Goal: Check status: Check status

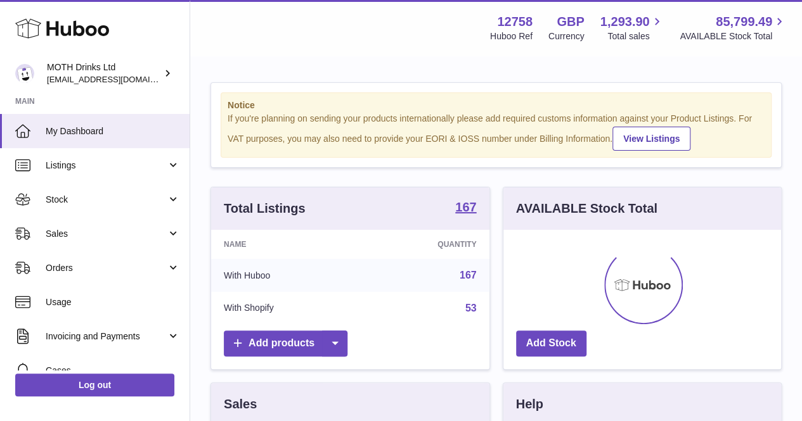
scroll to position [198, 278]
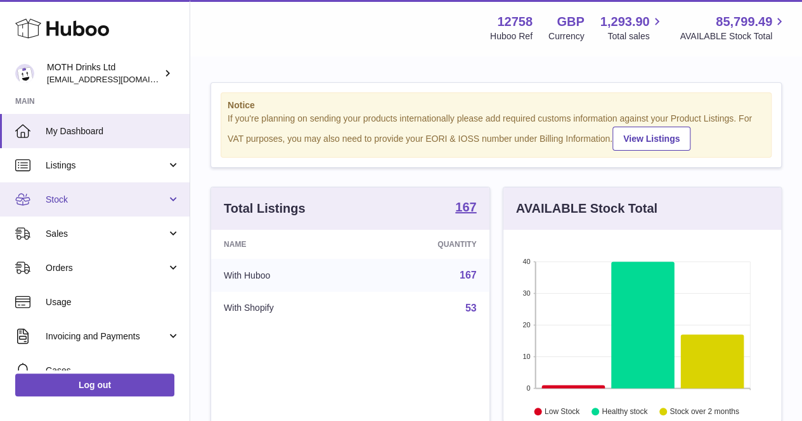
click at [150, 196] on span "Stock" at bounding box center [106, 200] width 121 height 12
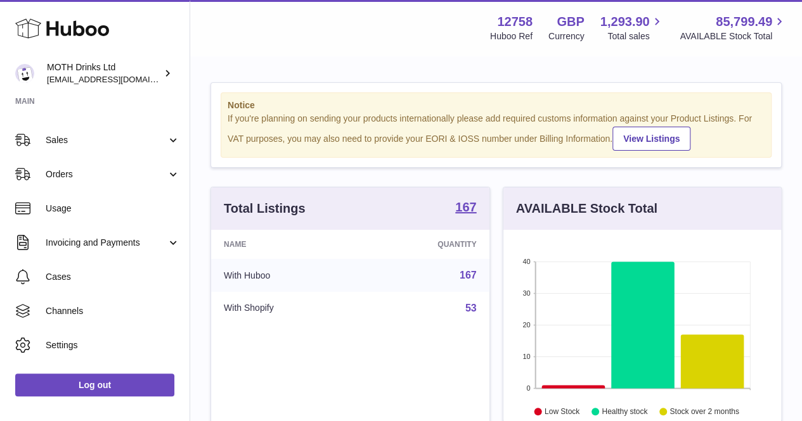
scroll to position [252, 0]
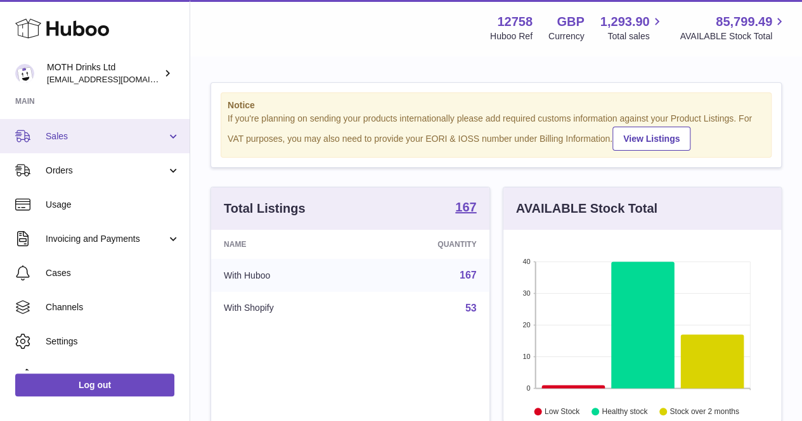
click at [86, 141] on span "Sales" at bounding box center [106, 137] width 121 height 12
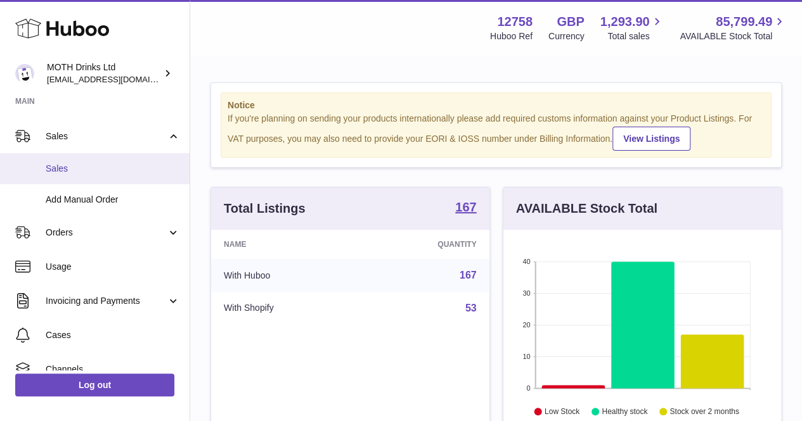
click at [91, 170] on span "Sales" at bounding box center [113, 169] width 134 height 12
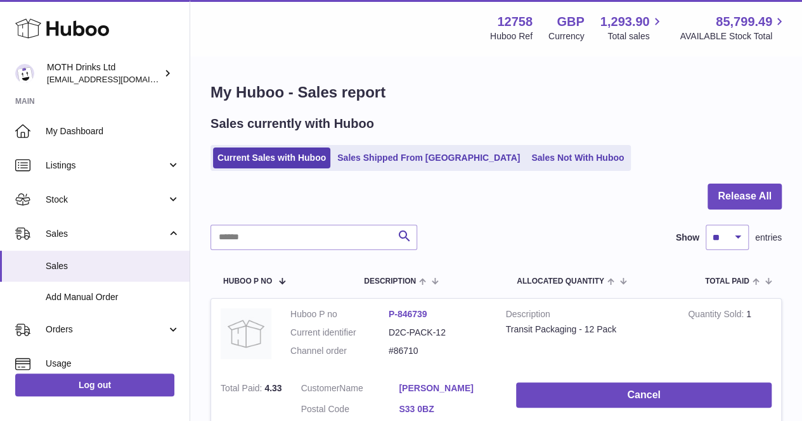
click at [364, 142] on div "Sales currently with Huboo Current Sales with Huboo Sales Shipped From [GEOGRAP…" at bounding box center [495, 143] width 571 height 56
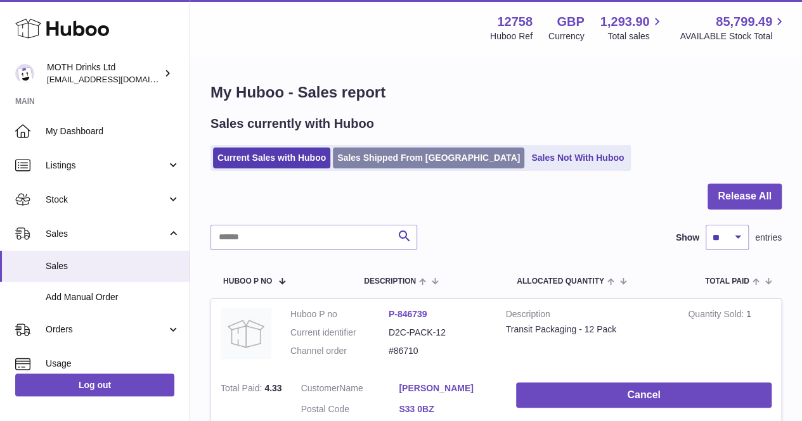
click at [356, 155] on link "Sales Shipped From [GEOGRAPHIC_DATA]" at bounding box center [428, 158] width 191 height 21
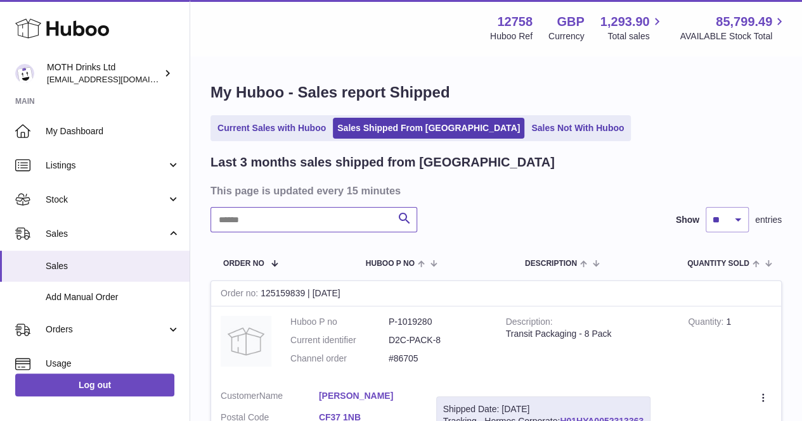
click at [333, 223] on input "text" at bounding box center [313, 219] width 207 height 25
paste input "*******"
type input "*******"
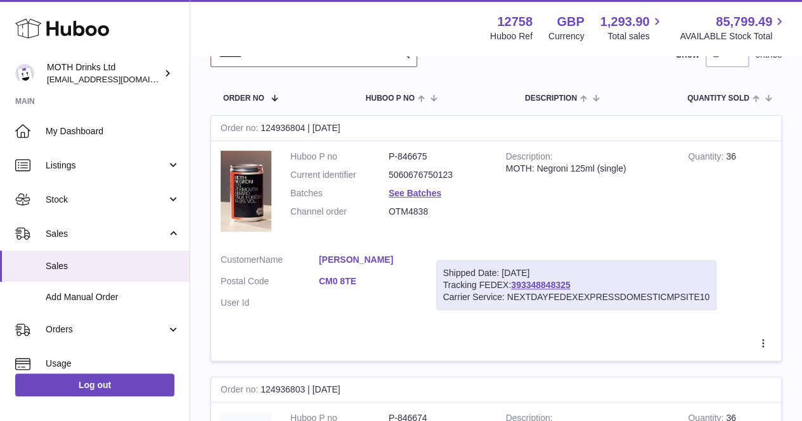
scroll to position [170, 0]
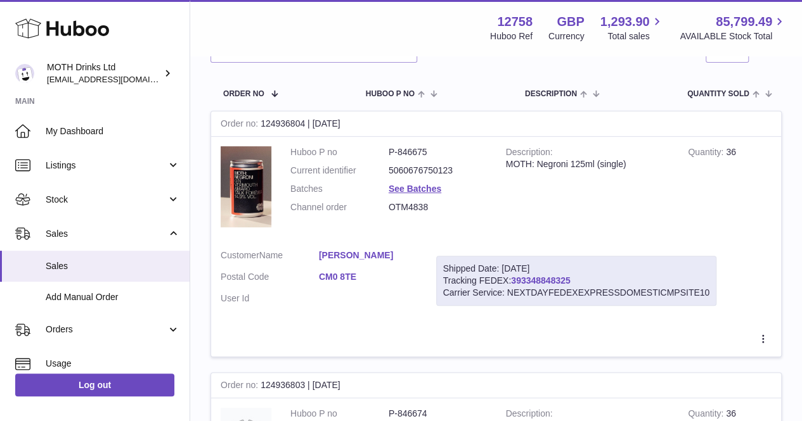
click at [557, 282] on link "393348848325" at bounding box center [540, 281] width 59 height 10
